Goal: Transaction & Acquisition: Purchase product/service

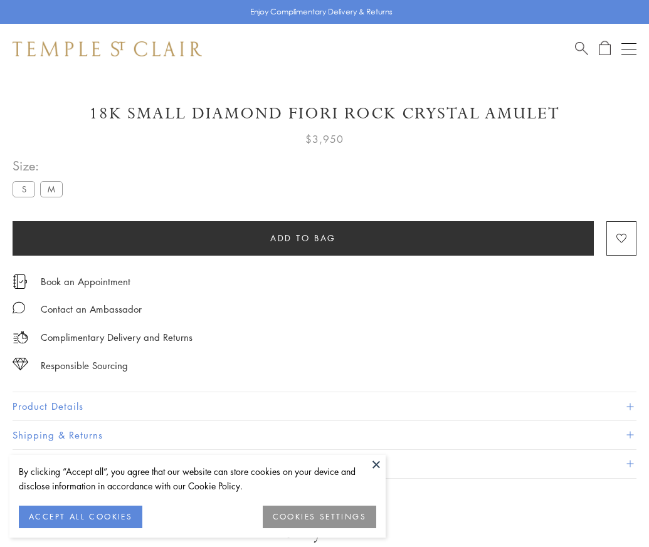
scroll to position [74, 0]
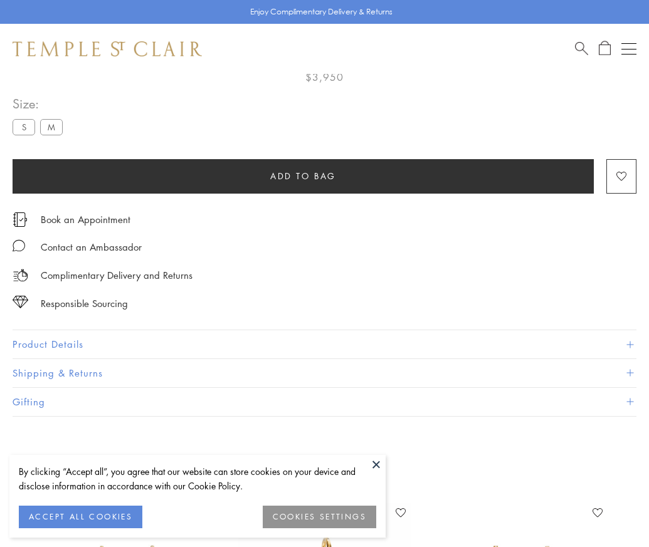
click at [303, 175] on span "Add to bag" at bounding box center [303, 176] width 66 height 14
